Goal: Transaction & Acquisition: Purchase product/service

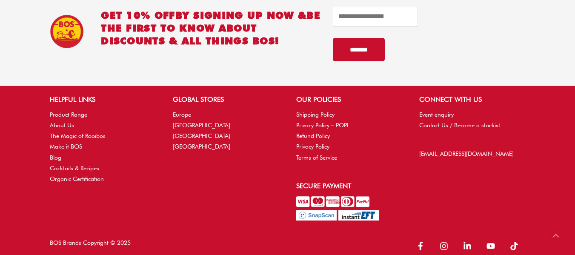
scroll to position [803, 0]
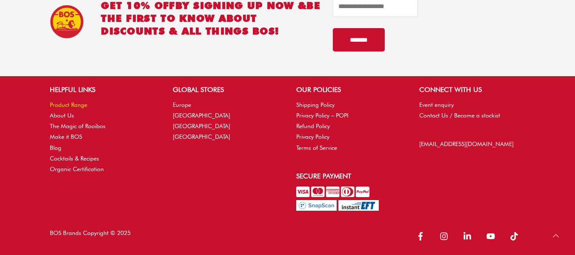
click at [64, 103] on link "Product Range" at bounding box center [68, 104] width 37 height 7
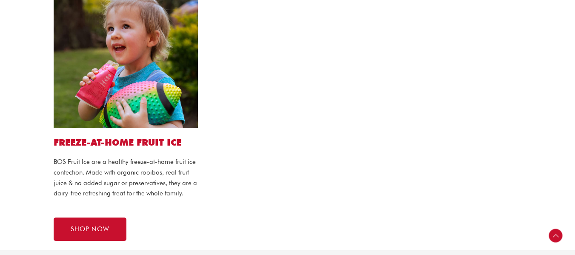
scroll to position [753, 0]
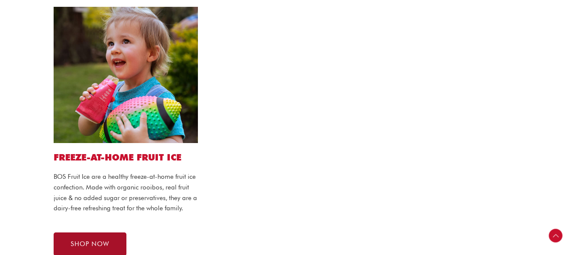
click at [95, 241] on span "SHOP NOW" at bounding box center [90, 244] width 39 height 6
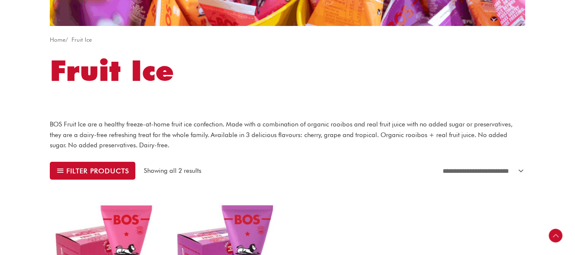
scroll to position [128, 0]
